Goal: Information Seeking & Learning: Check status

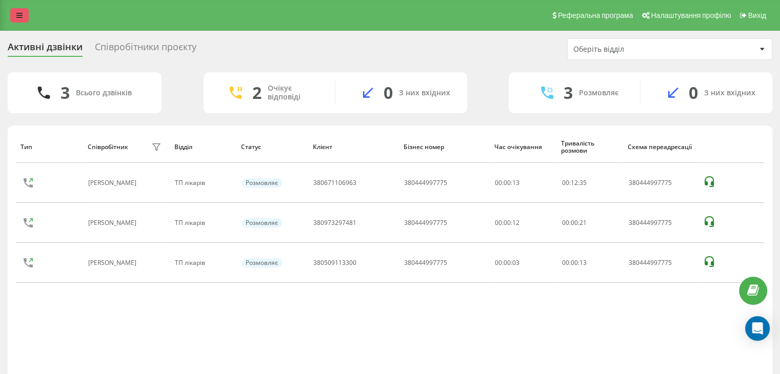
click at [14, 13] on link at bounding box center [19, 15] width 18 height 14
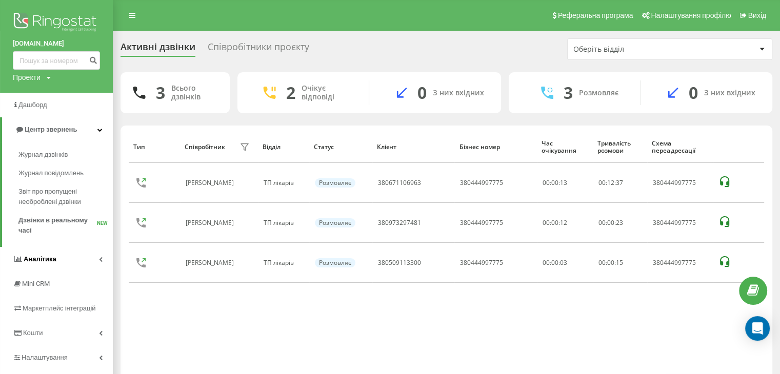
click at [44, 259] on span "Аналiтика" at bounding box center [40, 259] width 33 height 8
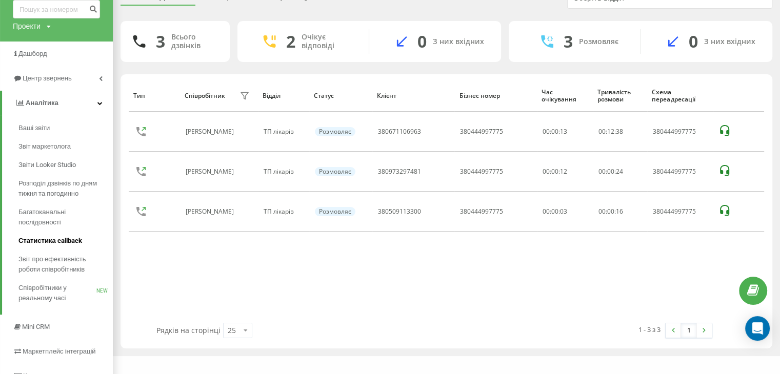
scroll to position [103, 0]
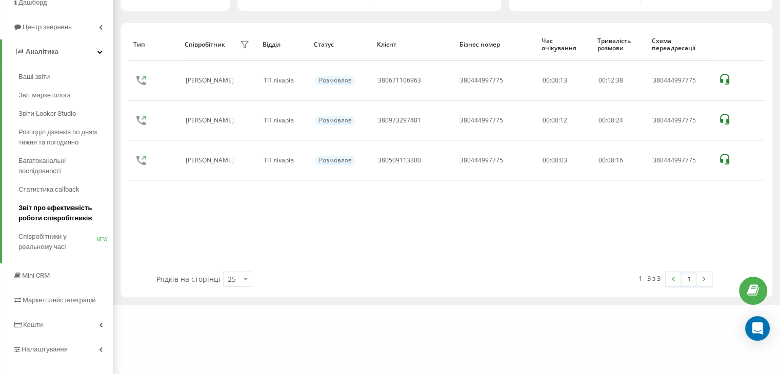
click at [51, 210] on span "Звіт про ефективність роботи співробітників" at bounding box center [62, 213] width 89 height 21
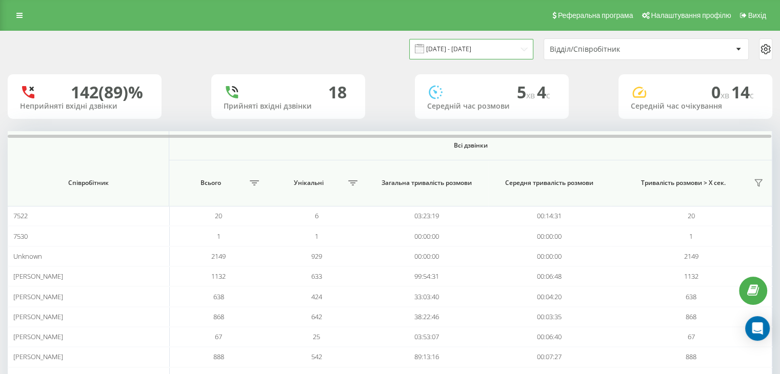
click at [473, 48] on input "19.07.2025 - 19.08.2025" at bounding box center [471, 49] width 124 height 20
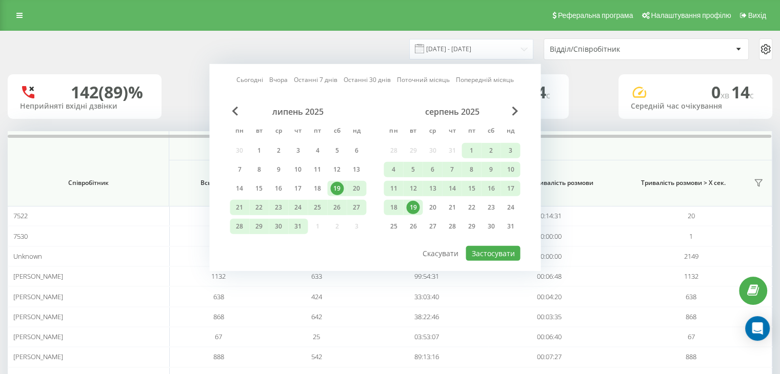
click at [413, 204] on div "19" at bounding box center [412, 207] width 13 height 13
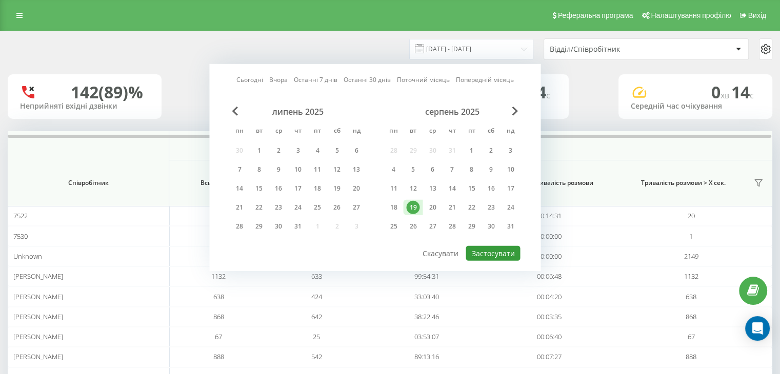
click at [487, 252] on button "Застосувати" at bounding box center [493, 253] width 54 height 15
type input "19.08.2025 - 19.08.2025"
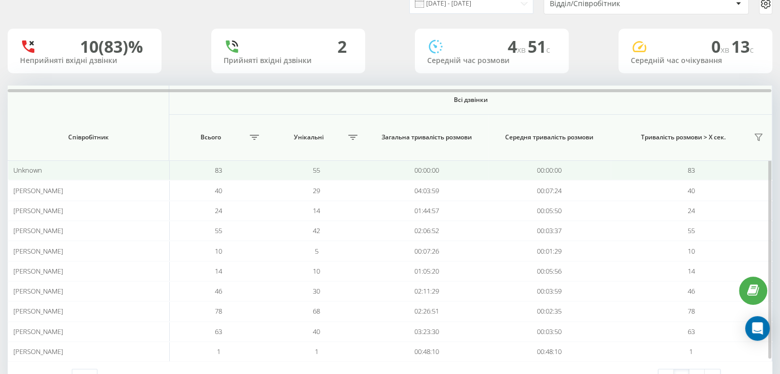
scroll to position [82, 0]
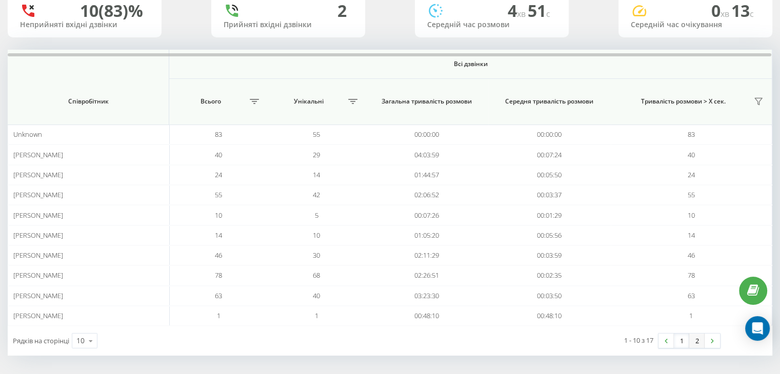
click at [696, 339] on link "2" at bounding box center [696, 341] width 15 height 14
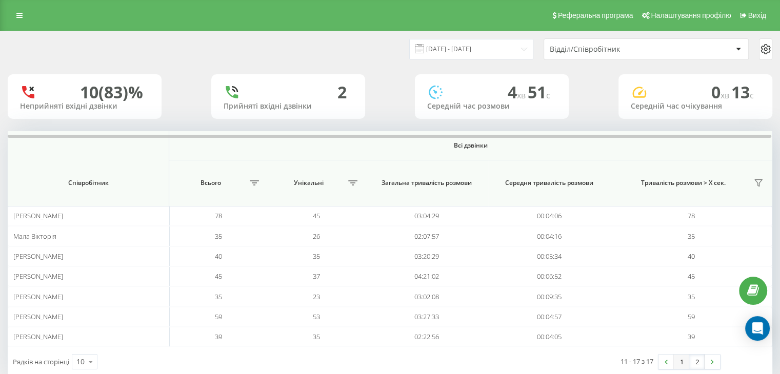
click at [681, 362] on link "1" at bounding box center [681, 362] width 15 height 14
click at [18, 17] on icon at bounding box center [19, 15] width 6 height 7
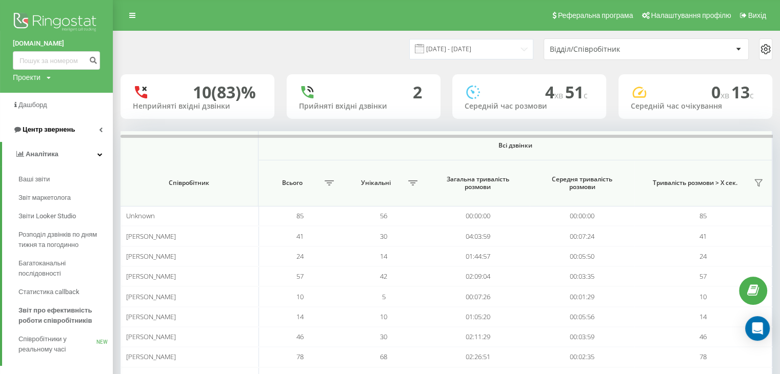
click at [51, 128] on span "Центр звернень" at bounding box center [49, 130] width 52 height 8
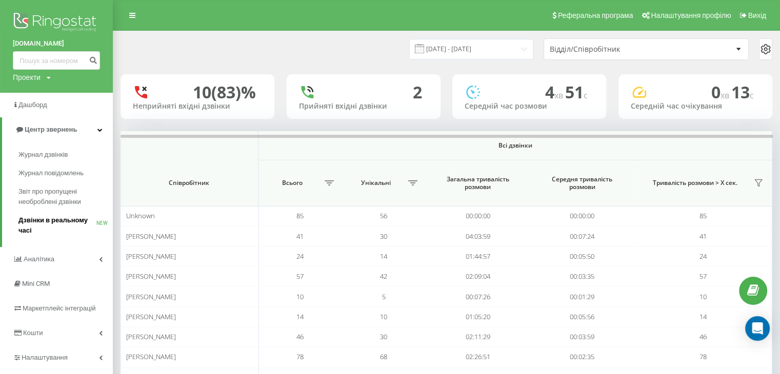
click at [53, 218] on span "Дзвінки в реальному часі" at bounding box center [57, 225] width 78 height 21
